Goal: Find specific page/section: Find specific page/section

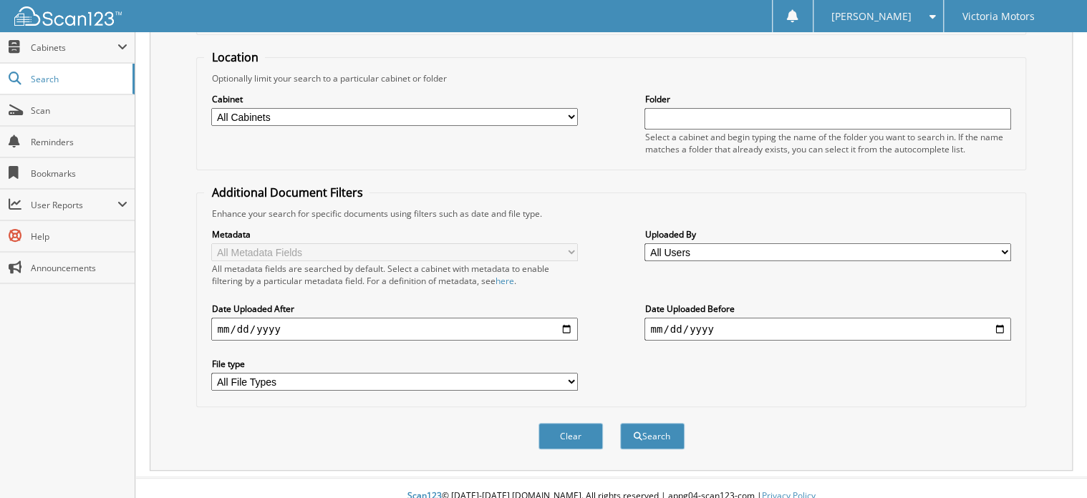
scroll to position [138, 0]
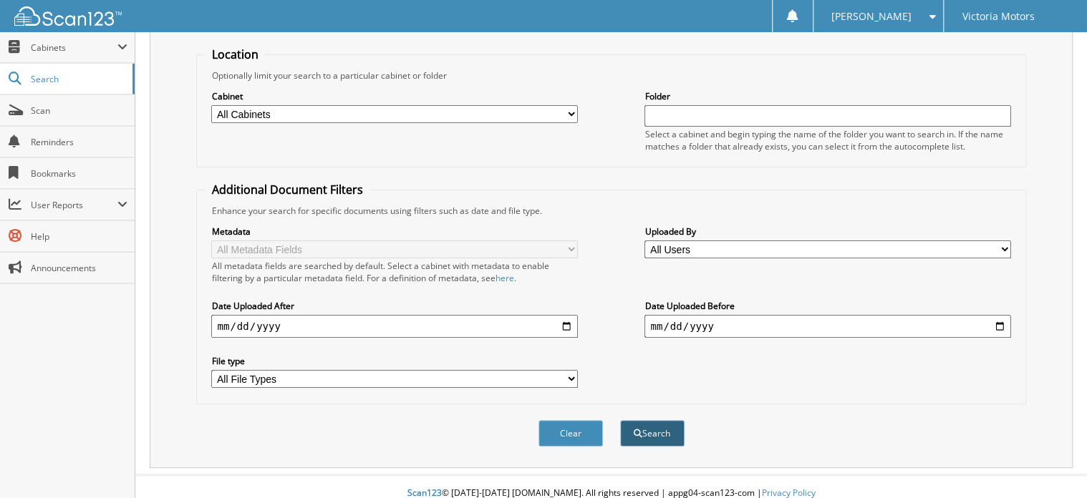
type input "233615"
click at [659, 420] on button "Search" at bounding box center [652, 433] width 64 height 26
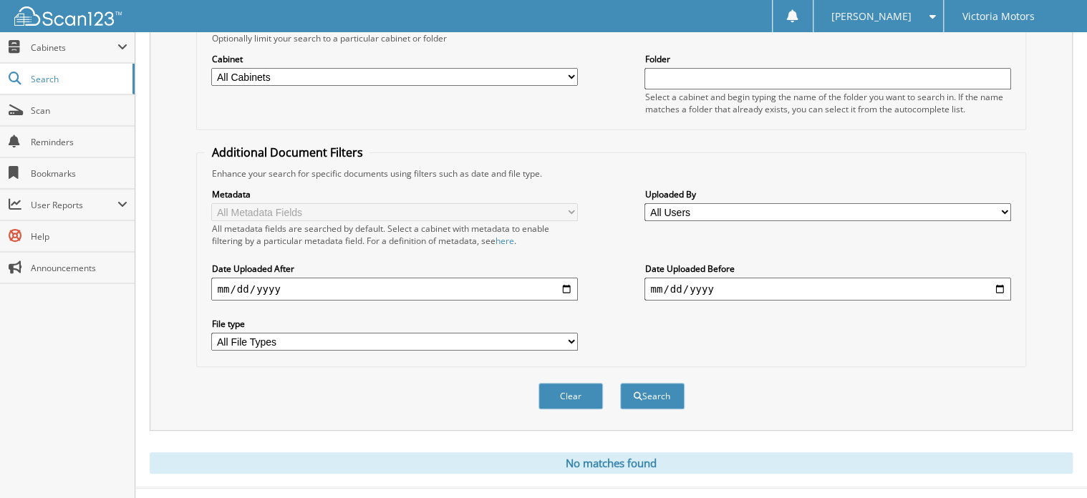
scroll to position [189, 0]
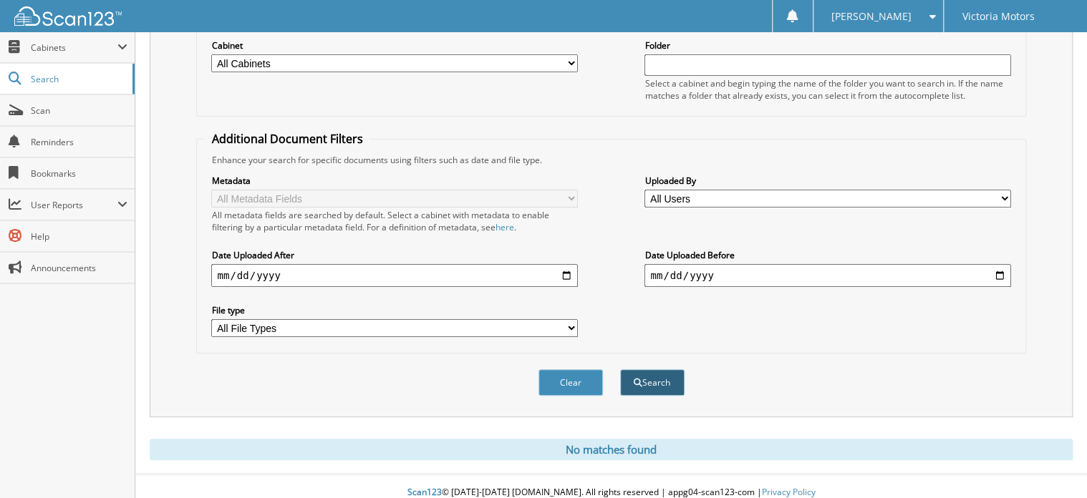
click at [653, 377] on button "Search" at bounding box center [652, 382] width 64 height 26
